Goal: Unclear

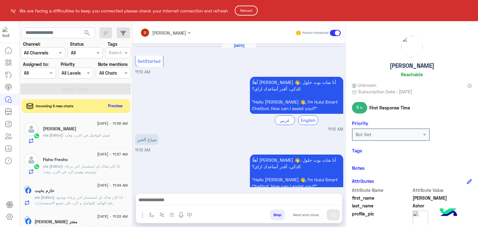
scroll to position [125, 0]
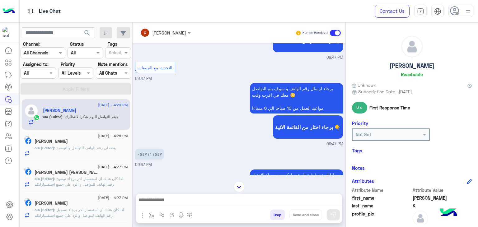
scroll to position [556, 0]
